Goal: Information Seeking & Learning: Learn about a topic

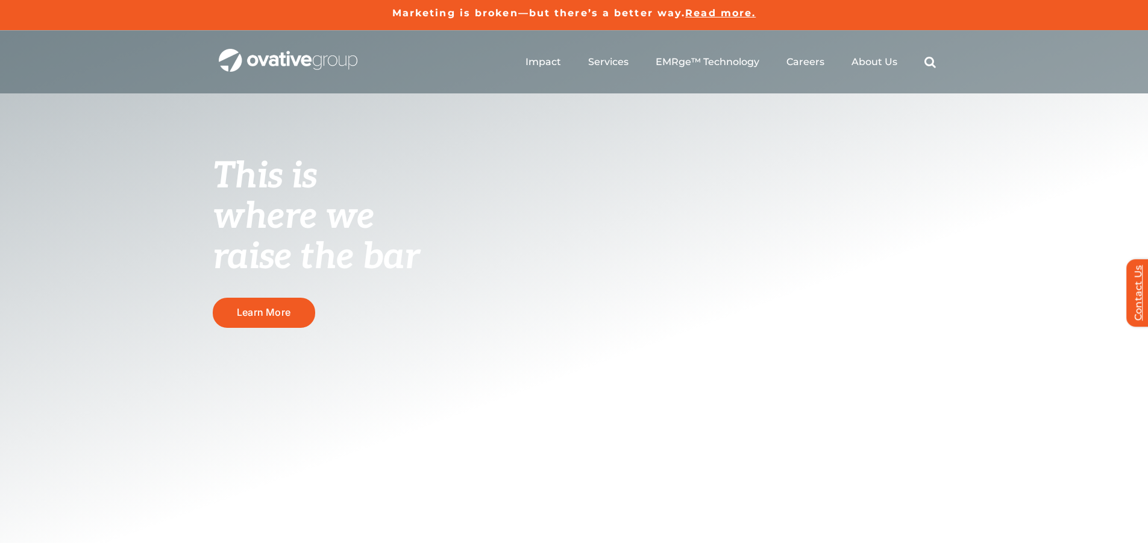
click at [1136, 282] on link "Contact Us" at bounding box center [1144, 292] width 36 height 67
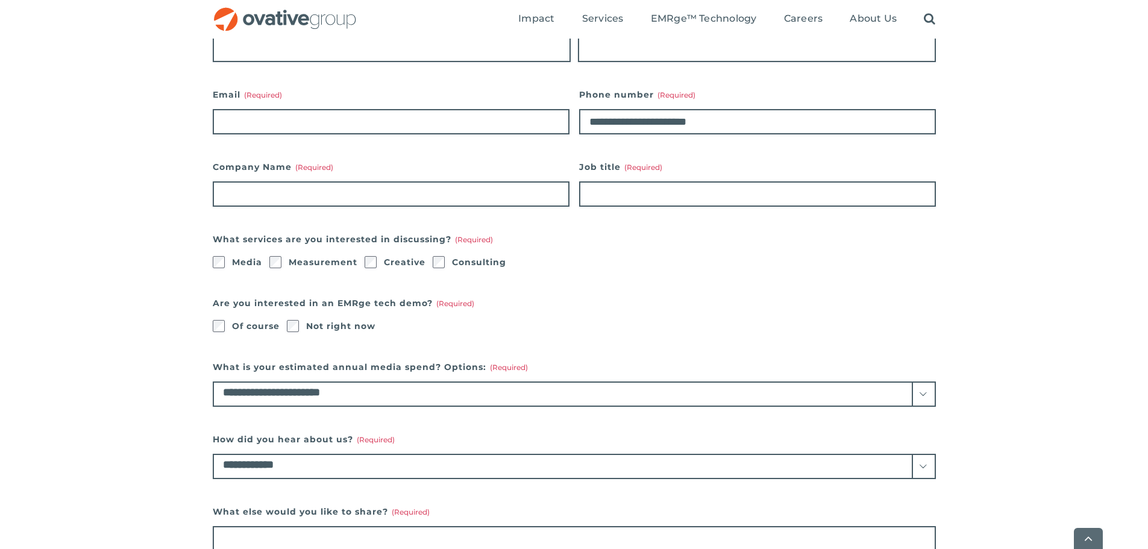
scroll to position [542, 0]
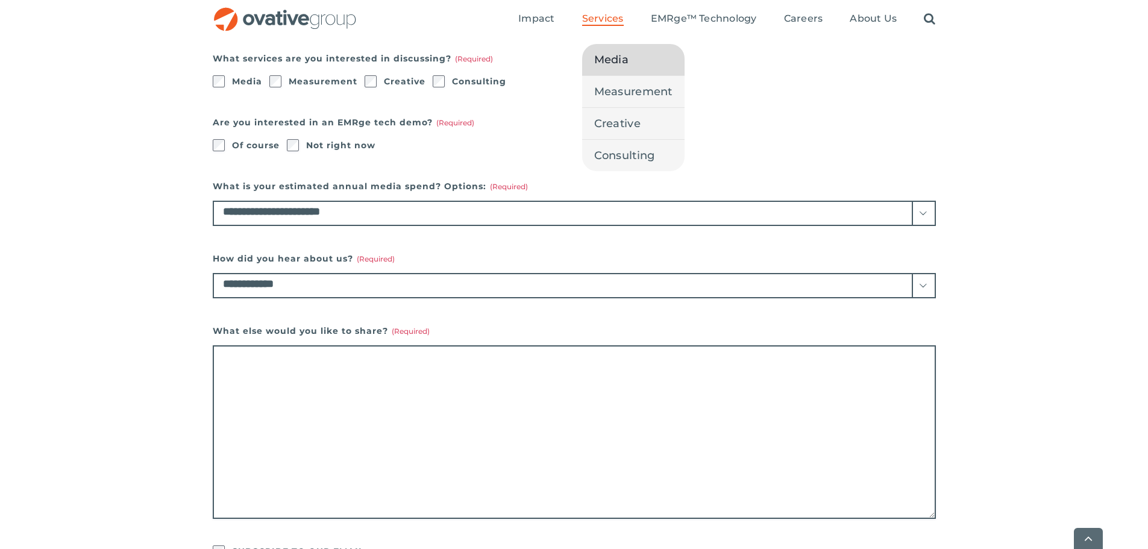
click at [618, 64] on span "Media" at bounding box center [611, 59] width 34 height 17
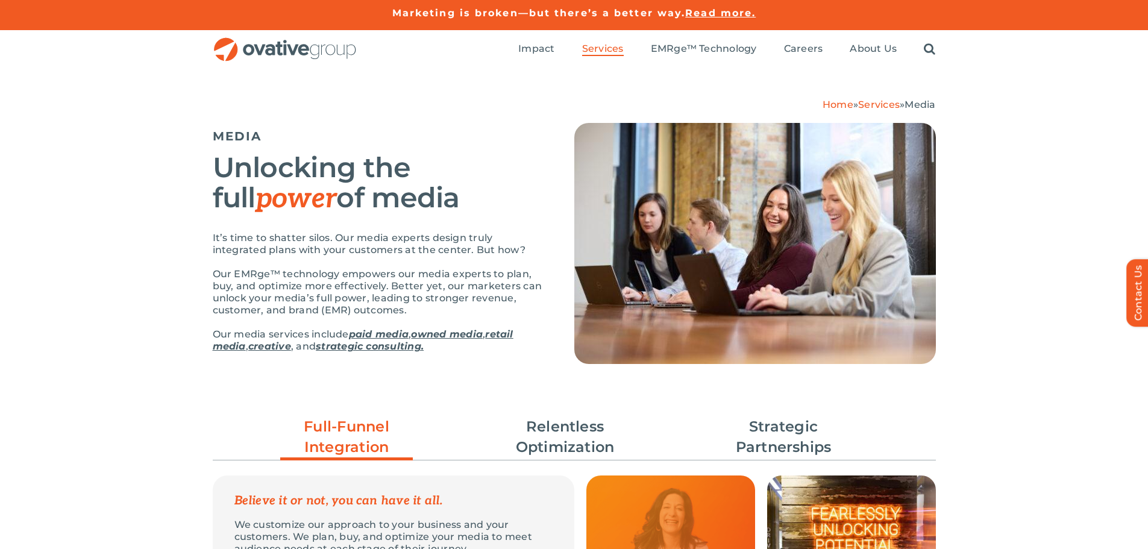
drag, startPoint x: 586, startPoint y: 465, endPoint x: 582, endPoint y: 460, distance: 6.4
click at [669, 439] on ul "Full-Funnel Integration Relentless Optimization Strategic Partnerships" at bounding box center [574, 436] width 723 height 53
click at [487, 427] on ul "Full-Funnel Integration Relentless Optimization Strategic Partnerships" at bounding box center [574, 436] width 723 height 53
click at [543, 436] on link "Relentless Optimization" at bounding box center [565, 436] width 133 height 41
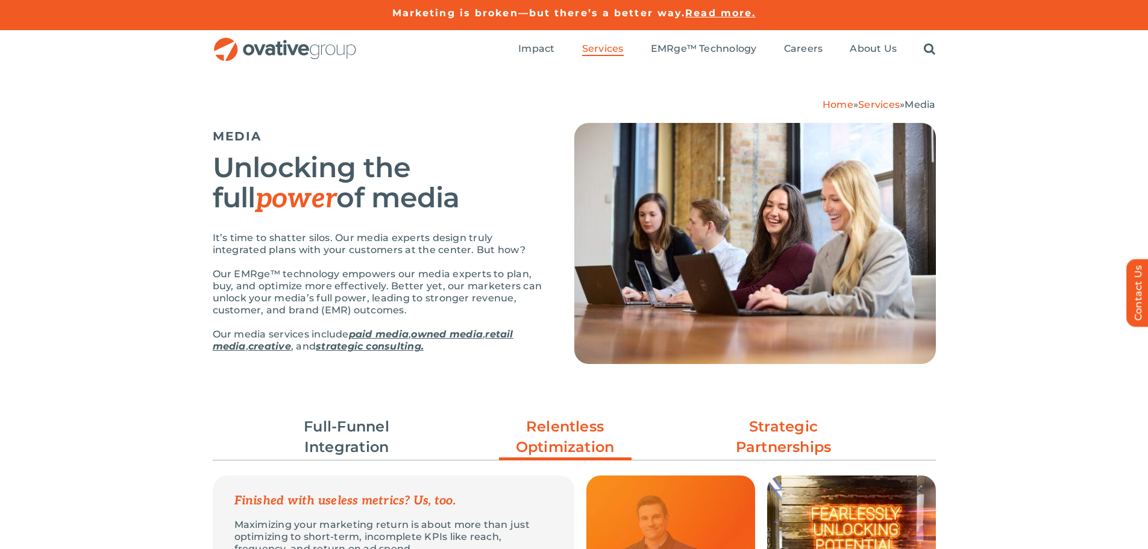
click at [792, 422] on link "Strategic Partnerships" at bounding box center [783, 436] width 133 height 41
